Goal: Check status

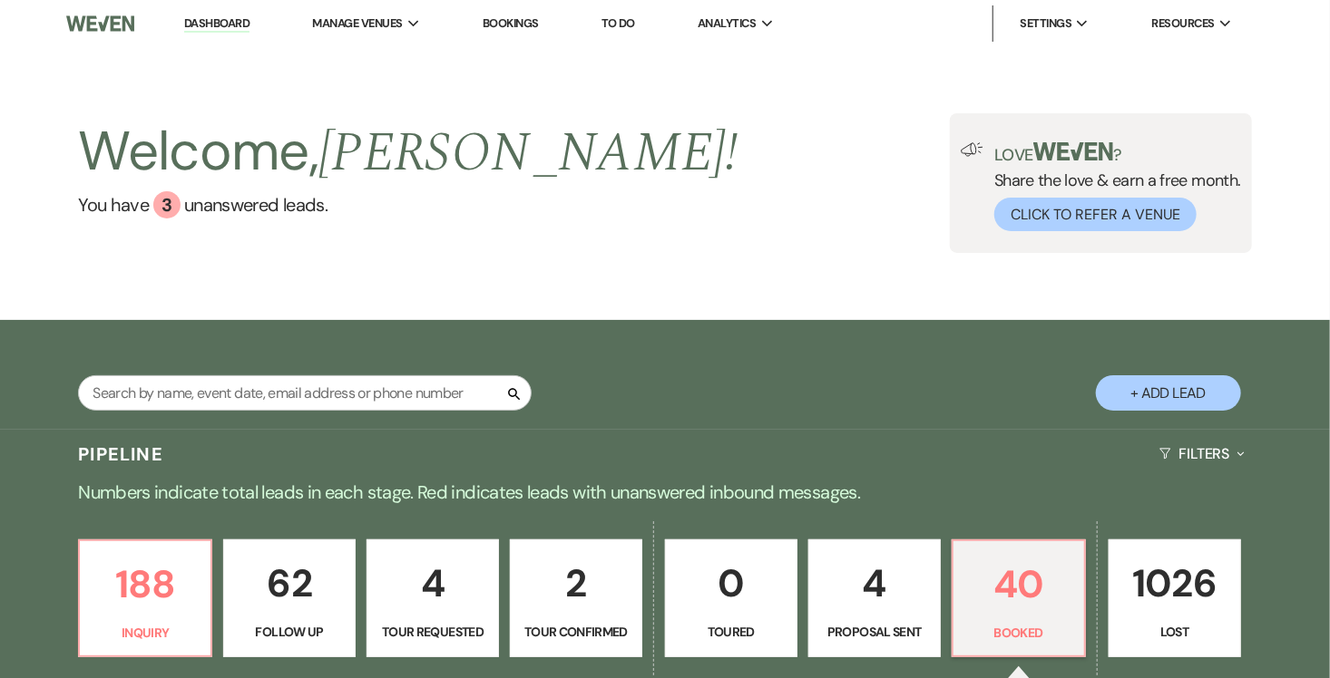
click at [511, 22] on link "Bookings" at bounding box center [510, 22] width 56 height 15
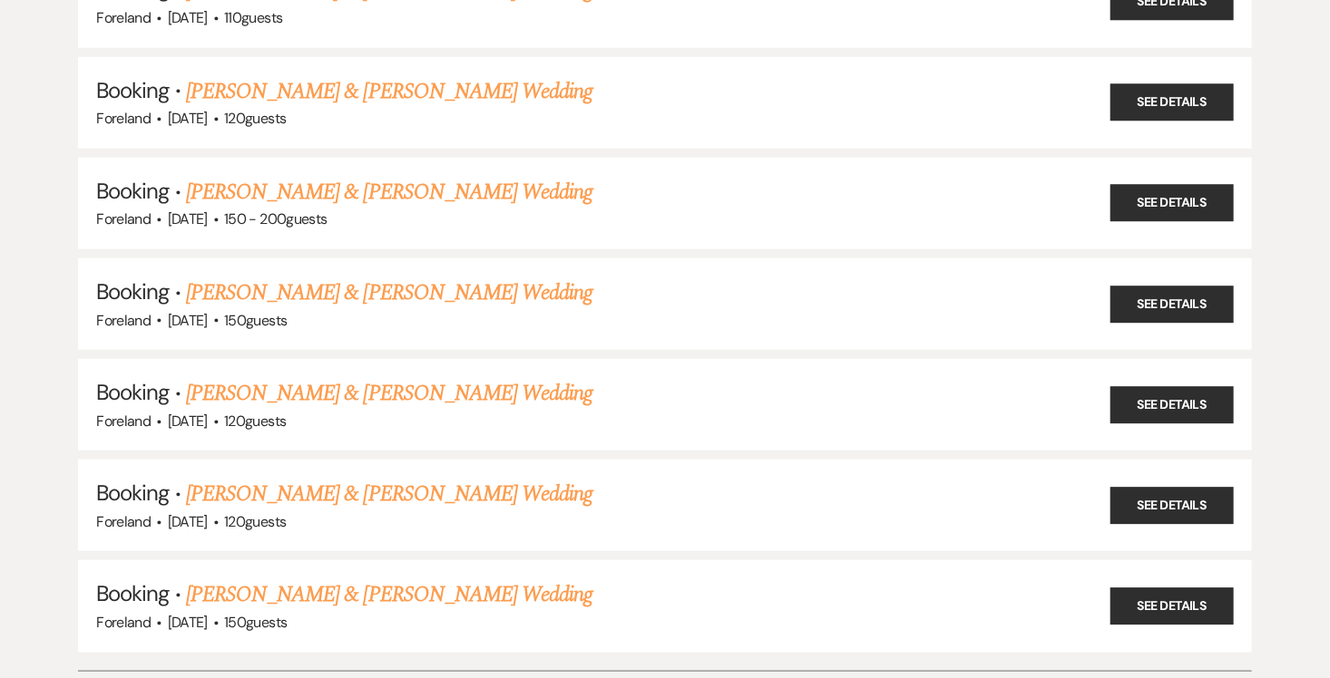
scroll to position [726, 0]
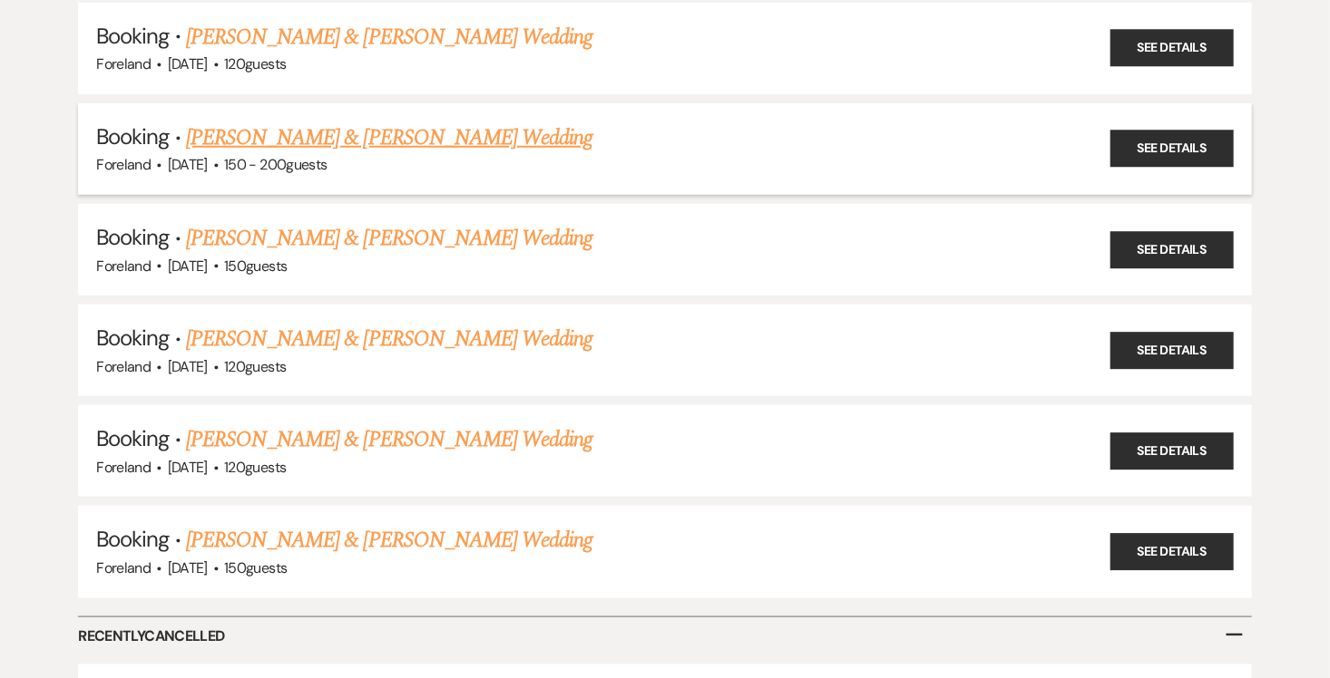
click at [332, 127] on link "[PERSON_NAME] & [PERSON_NAME] Wedding" at bounding box center [389, 138] width 406 height 33
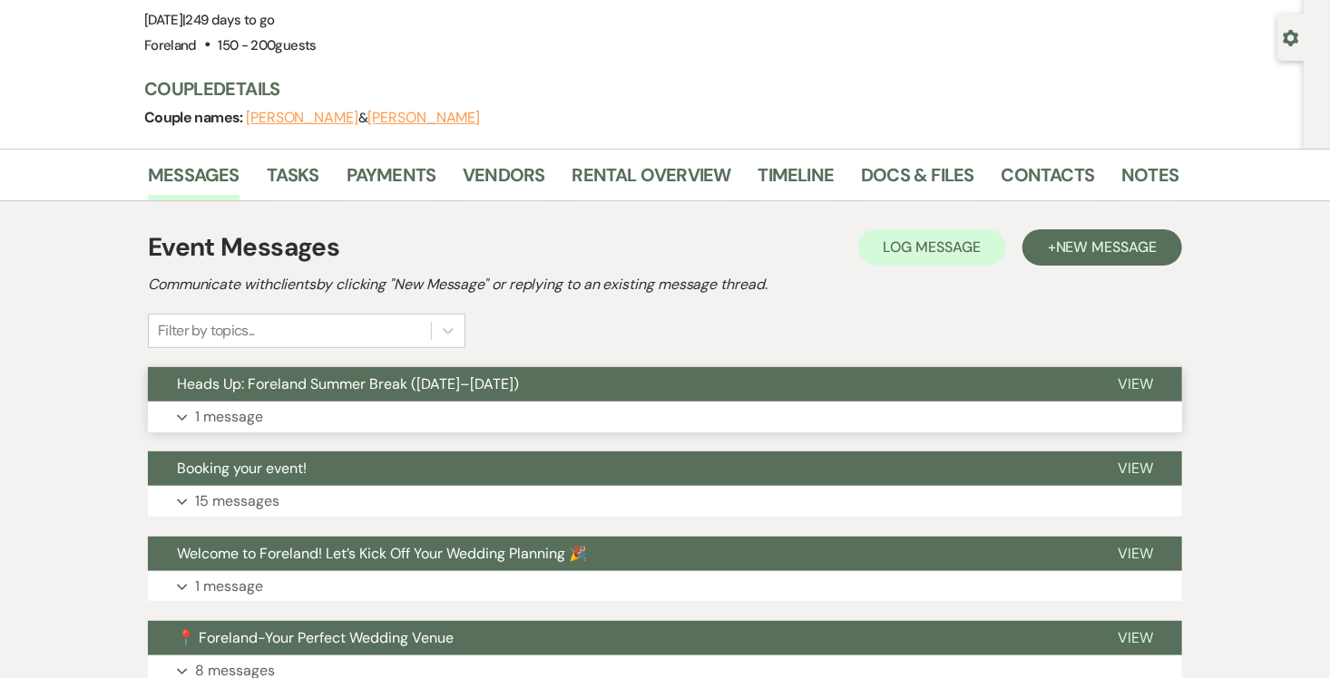
scroll to position [181, 0]
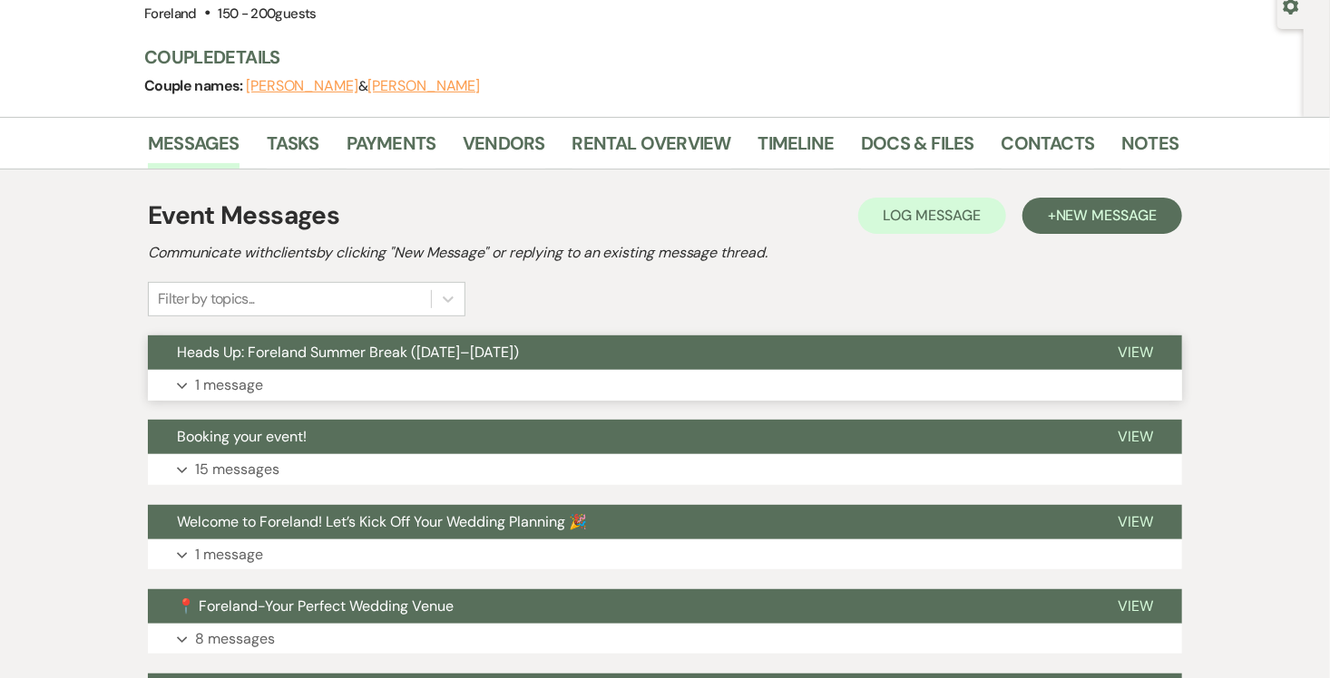
click at [177, 381] on button "Expand 1 message" at bounding box center [665, 385] width 1034 height 31
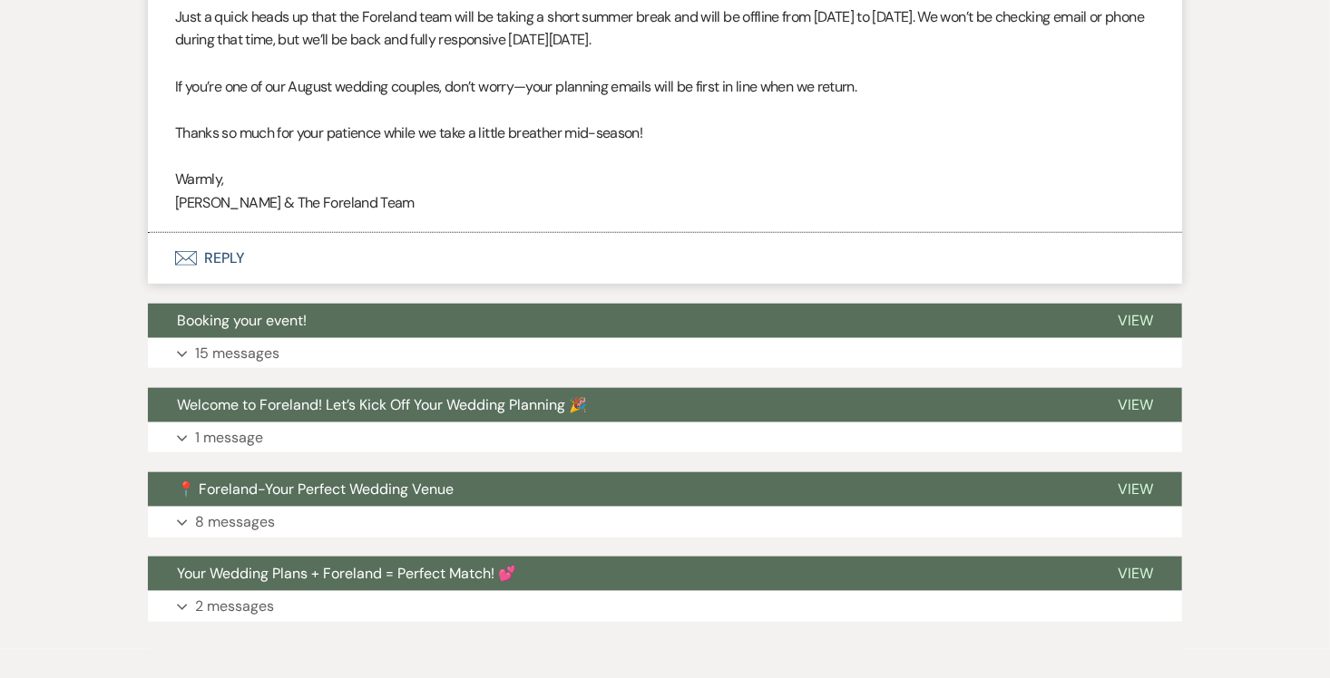
scroll to position [562, 0]
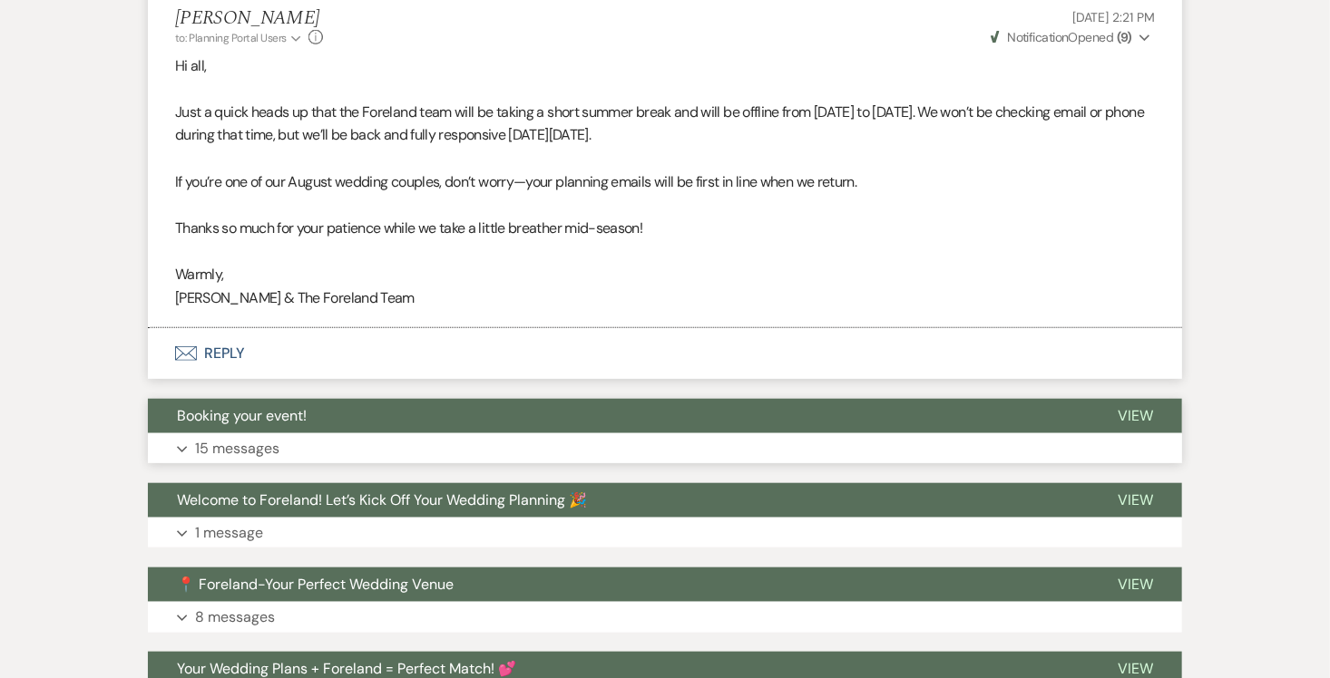
click at [177, 448] on icon "Expand" at bounding box center [182, 449] width 11 height 7
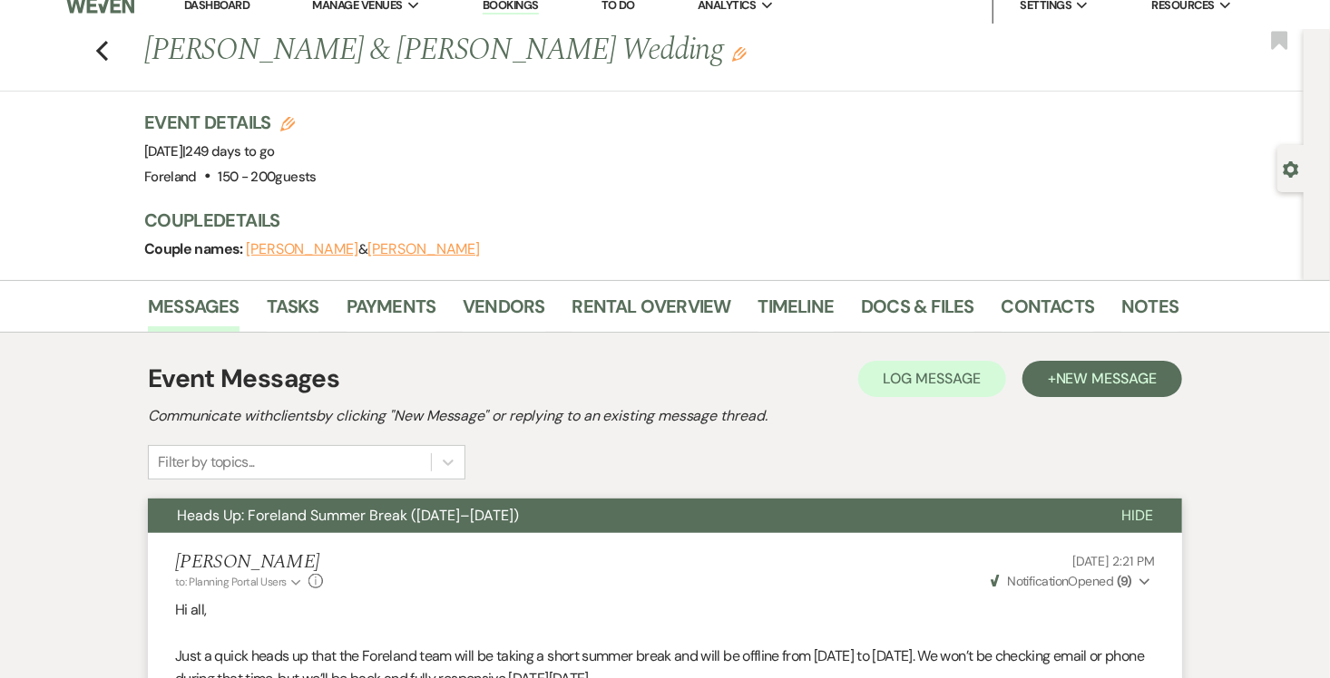
scroll to position [0, 0]
